Goal: Information Seeking & Learning: Learn about a topic

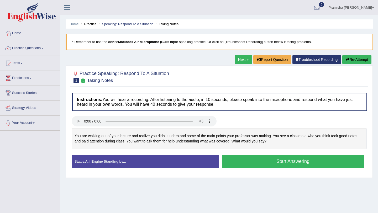
click at [306, 162] on button "Start Answering" at bounding box center [293, 161] width 142 height 13
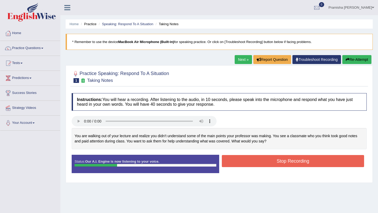
click at [305, 158] on button "Stop Recording" at bounding box center [293, 161] width 142 height 12
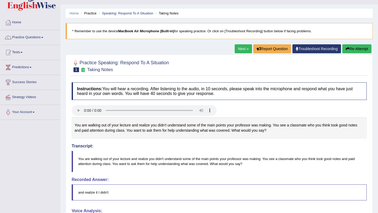
scroll to position [6, 0]
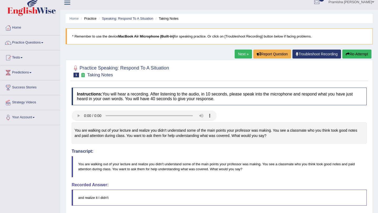
click at [350, 56] on button "Re-Attempt" at bounding box center [356, 54] width 29 height 9
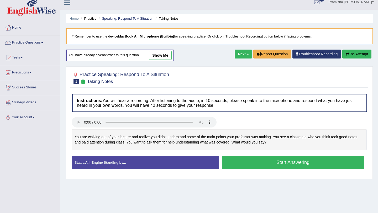
click at [319, 165] on button "Start Answering" at bounding box center [293, 162] width 142 height 13
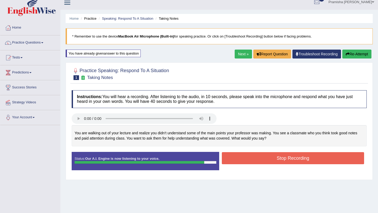
click at [286, 160] on button "Stop Recording" at bounding box center [293, 158] width 142 height 12
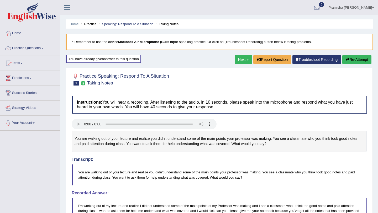
click at [13, 52] on link "Practice Questions" at bounding box center [30, 47] width 60 height 13
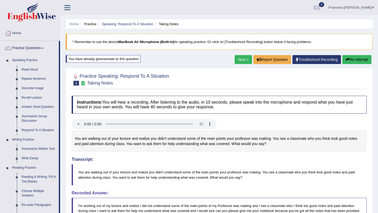
click at [28, 119] on link "Summarize Group Discussion" at bounding box center [39, 119] width 40 height 14
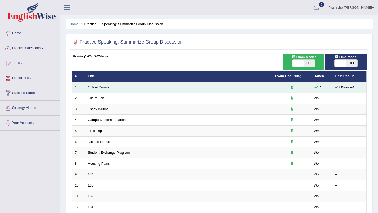
click at [94, 90] on td "Online Course" at bounding box center [178, 87] width 187 height 11
click at [94, 88] on link "Online Course" at bounding box center [99, 87] width 22 height 4
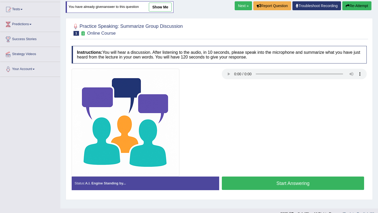
scroll to position [62, 0]
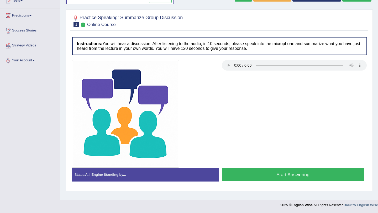
click at [249, 179] on button "Start Answering" at bounding box center [293, 174] width 142 height 13
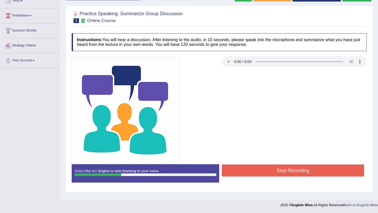
click at [256, 176] on button "Stop Recording" at bounding box center [293, 171] width 142 height 12
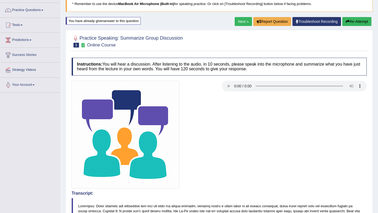
scroll to position [36, 0]
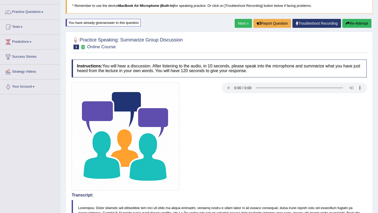
click at [349, 23] on button "Re-Attempt" at bounding box center [356, 23] width 29 height 9
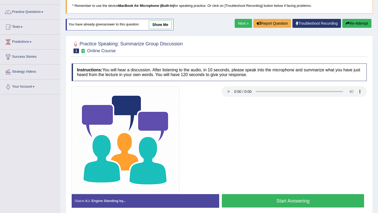
click at [235, 199] on button "Start Answering" at bounding box center [293, 200] width 142 height 13
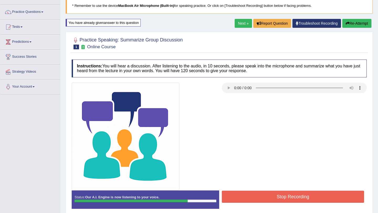
click at [251, 194] on button "Stop Recording" at bounding box center [293, 197] width 142 height 12
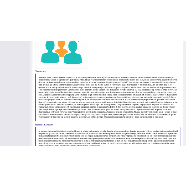
scroll to position [146, 0]
